Goal: Find specific page/section: Find specific page/section

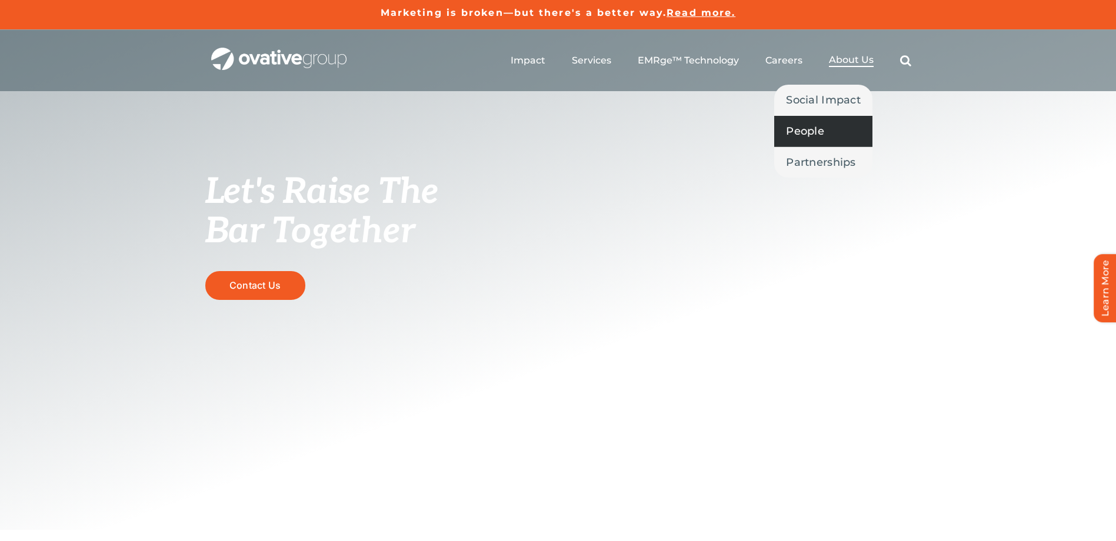
click at [816, 139] on link "People" at bounding box center [823, 131] width 98 height 31
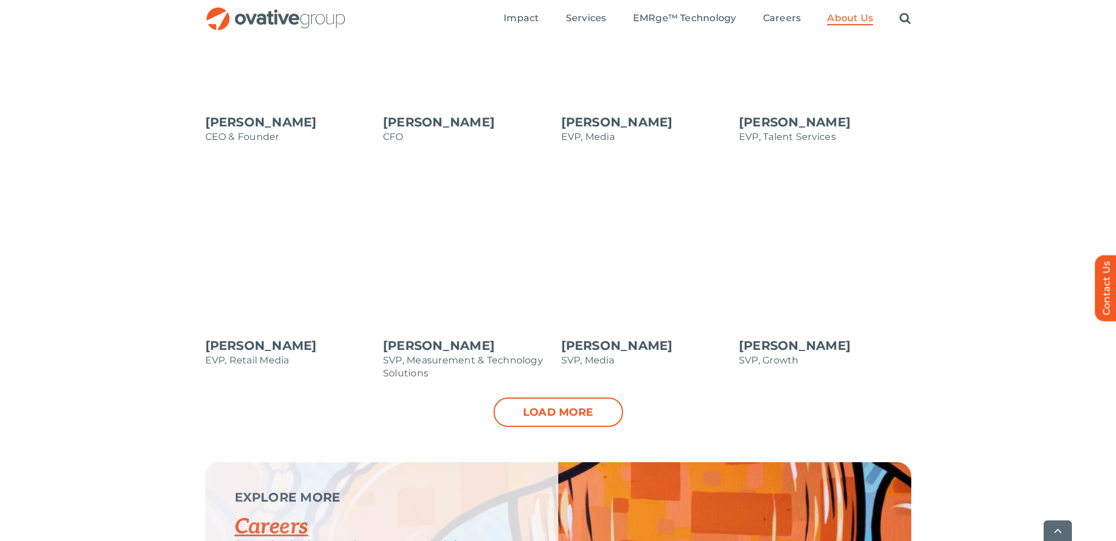
scroll to position [1177, 0]
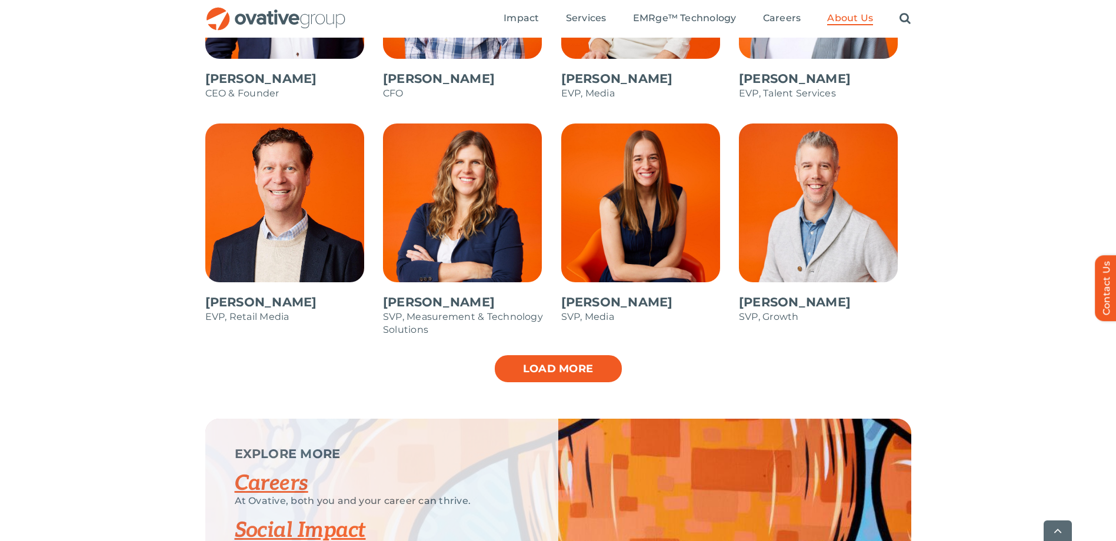
click at [565, 369] on link "Load more" at bounding box center [558, 368] width 129 height 29
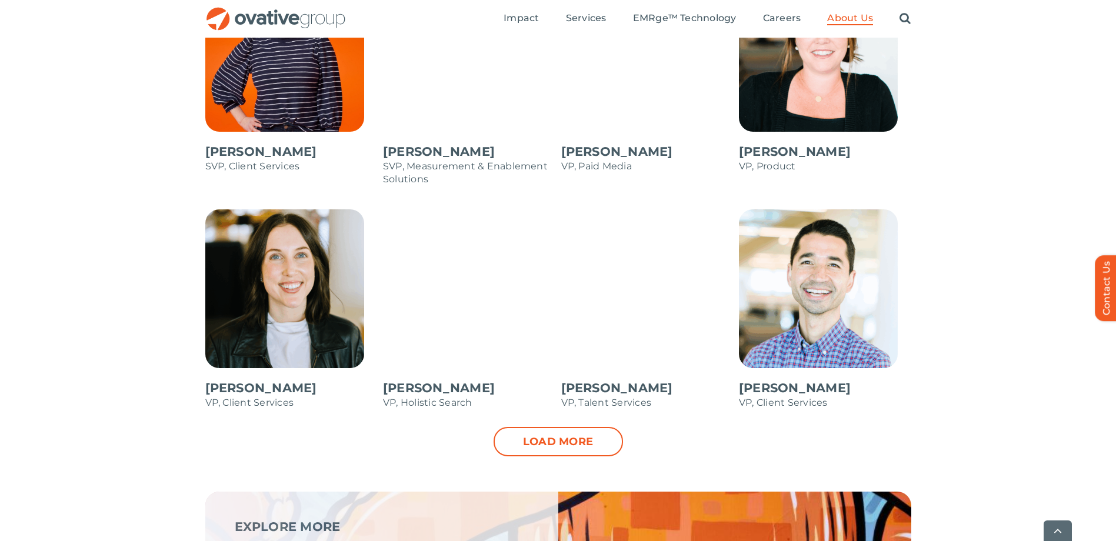
scroll to position [1824, 0]
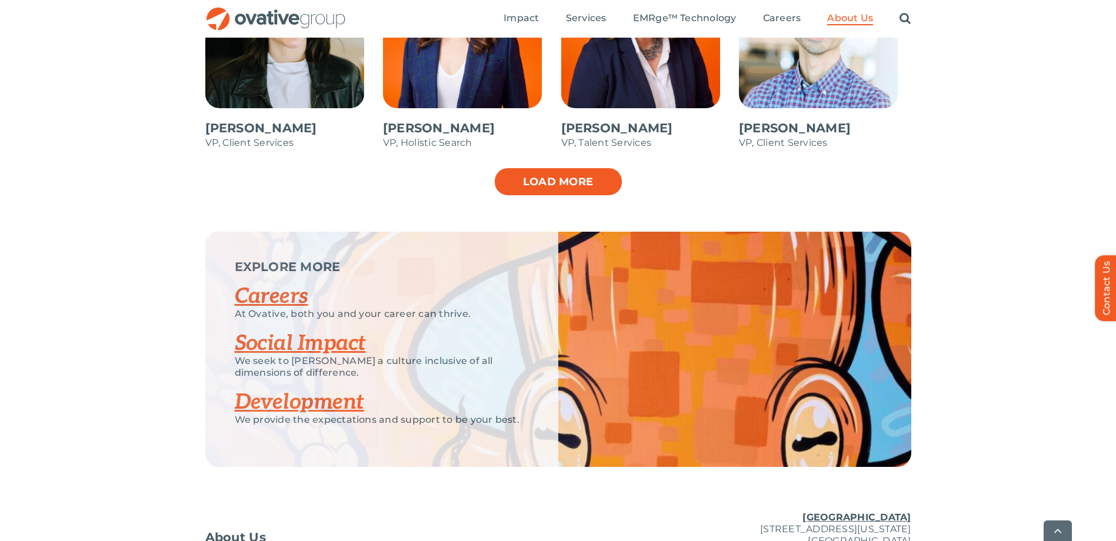
click at [565, 188] on link "Load more" at bounding box center [558, 181] width 129 height 29
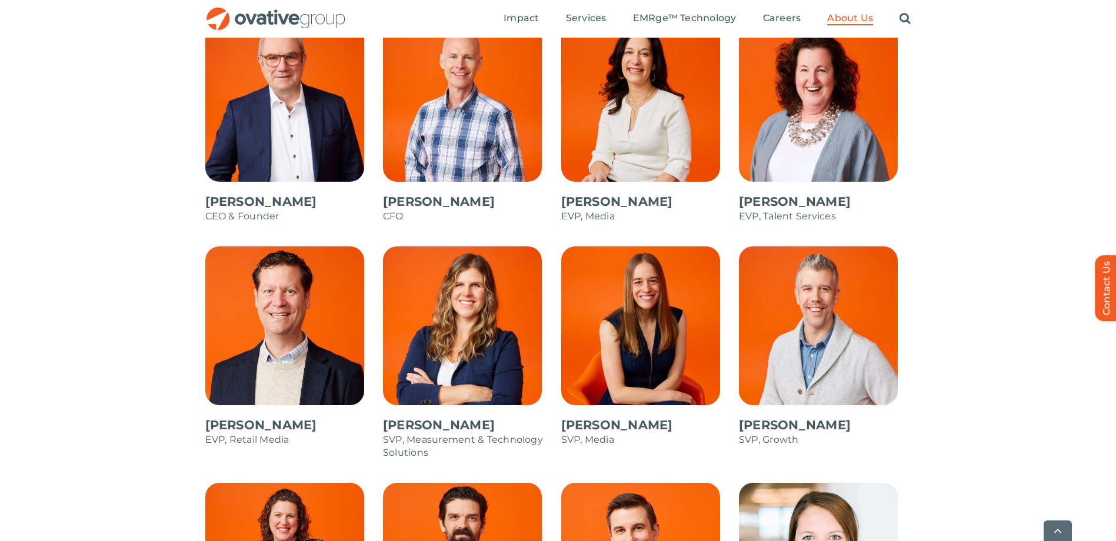
scroll to position [1059, 0]
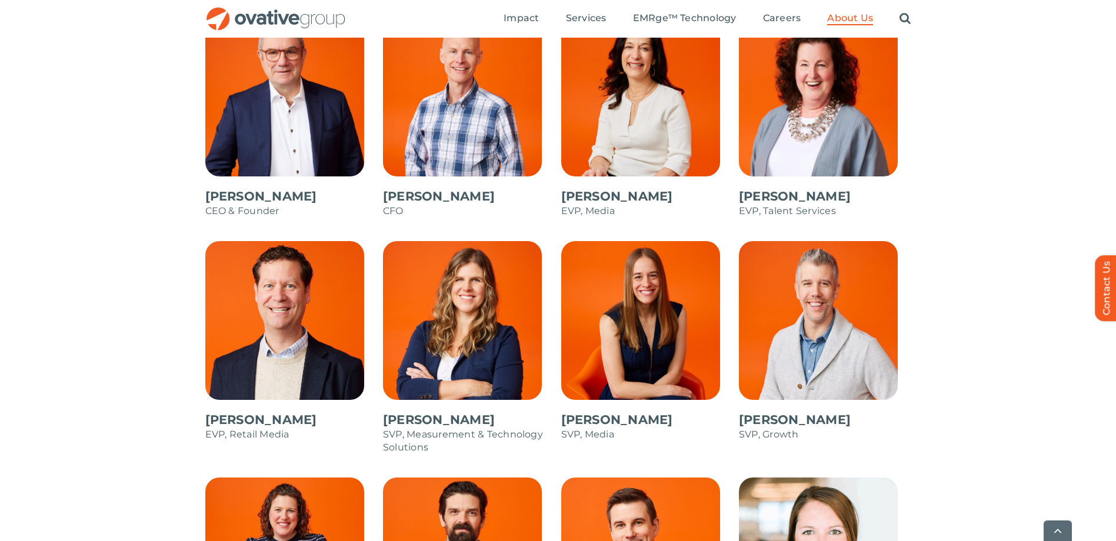
click at [462, 350] on span at bounding box center [469, 353] width 172 height 225
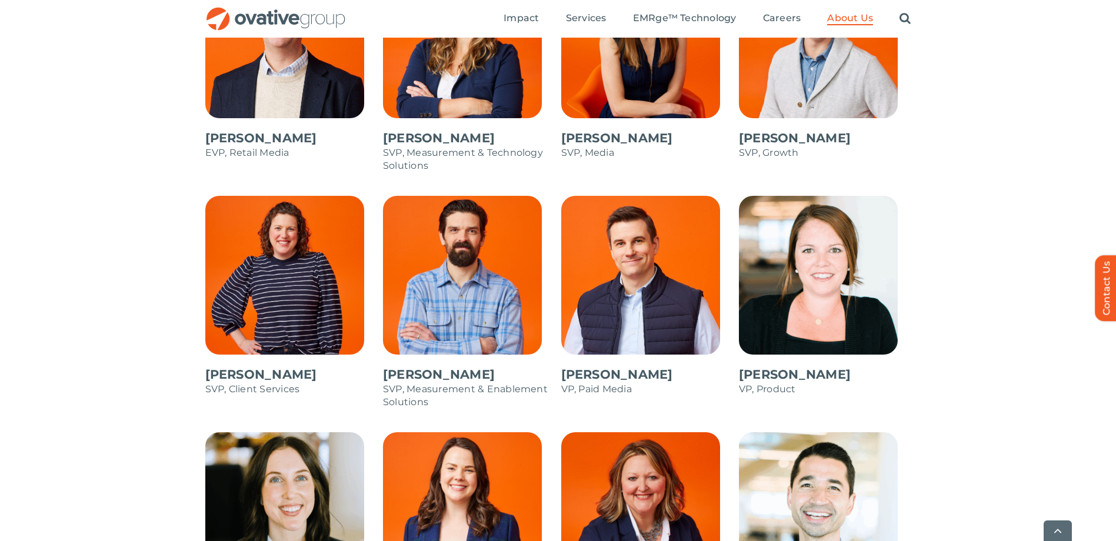
scroll to position [1353, 0]
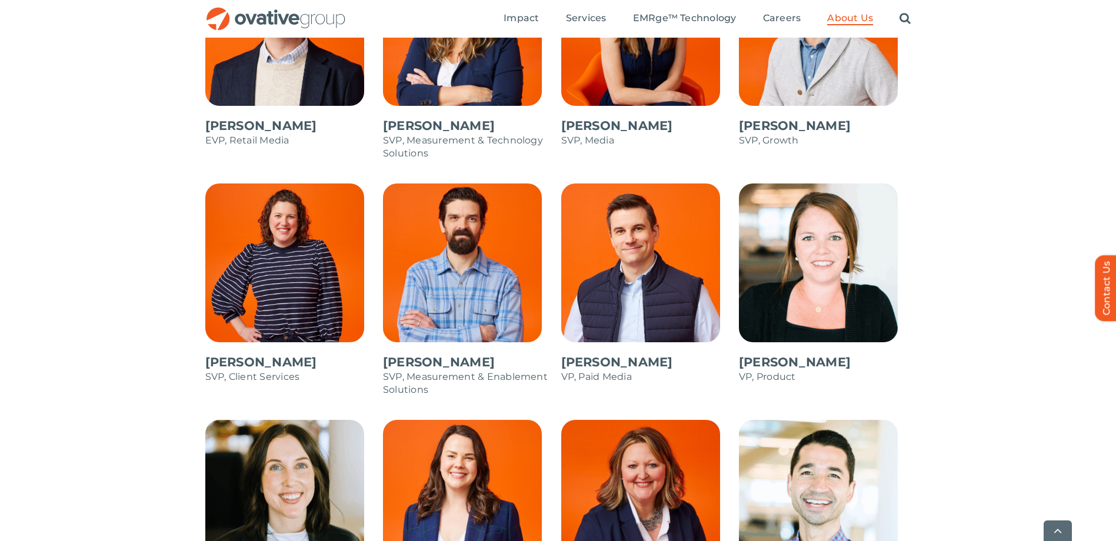
click at [803, 83] on span at bounding box center [825, 53] width 172 height 212
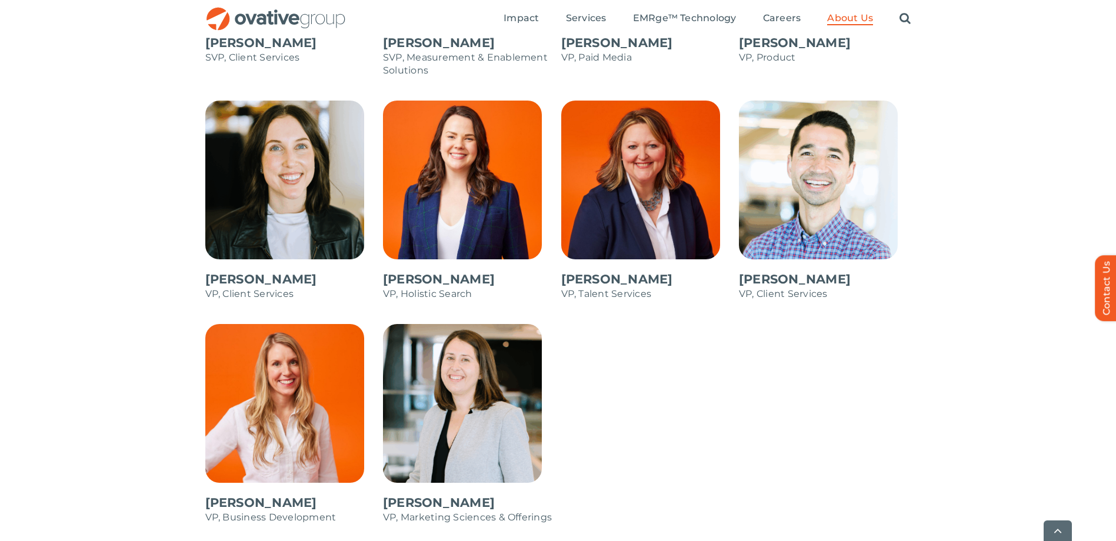
scroll to position [1706, 0]
